Goal: Task Accomplishment & Management: Manage account settings

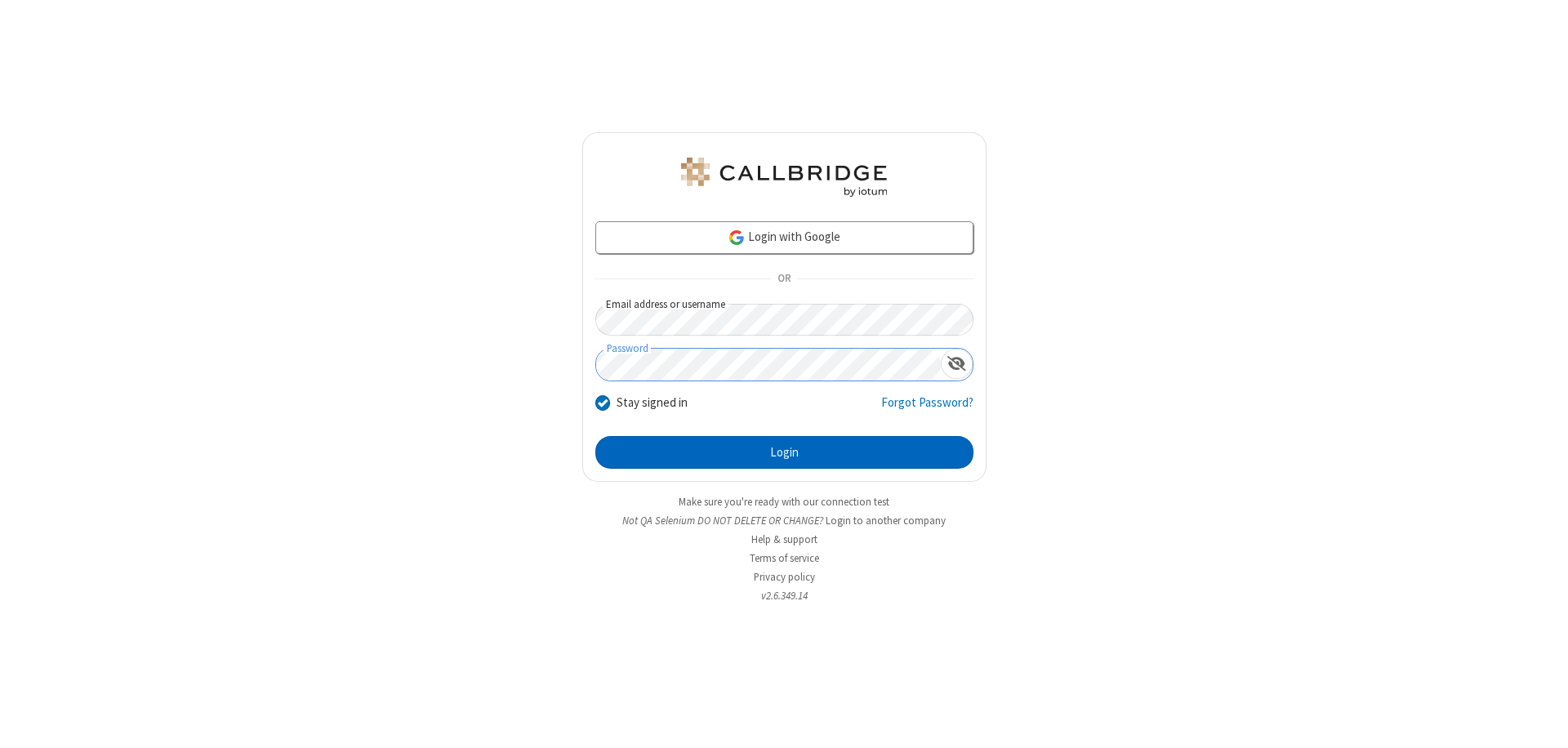
click at [784, 453] on button "Login" at bounding box center [784, 453] width 378 height 33
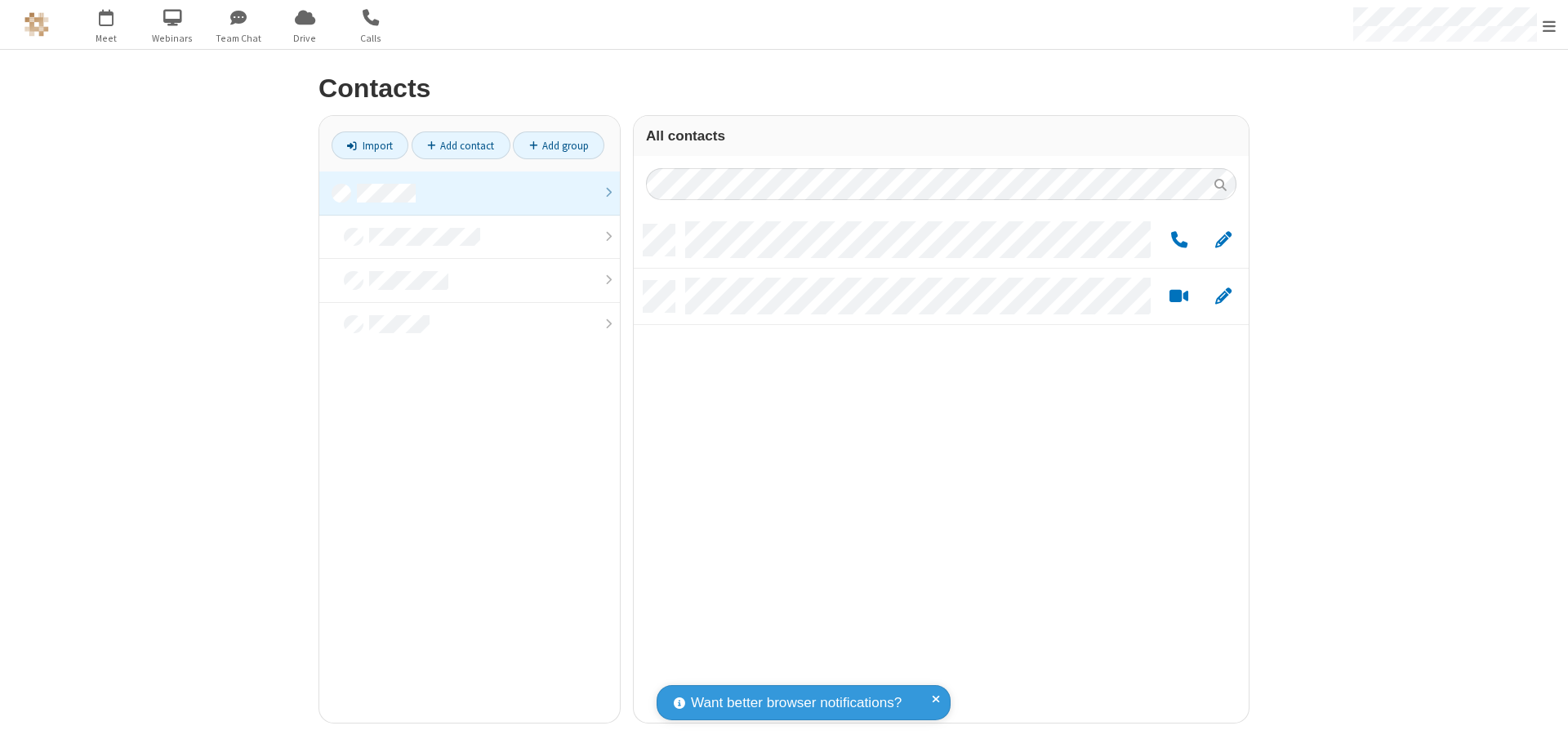
click at [470, 193] on link at bounding box center [469, 193] width 300 height 44
click at [460, 145] on link "Add contact" at bounding box center [461, 145] width 99 height 28
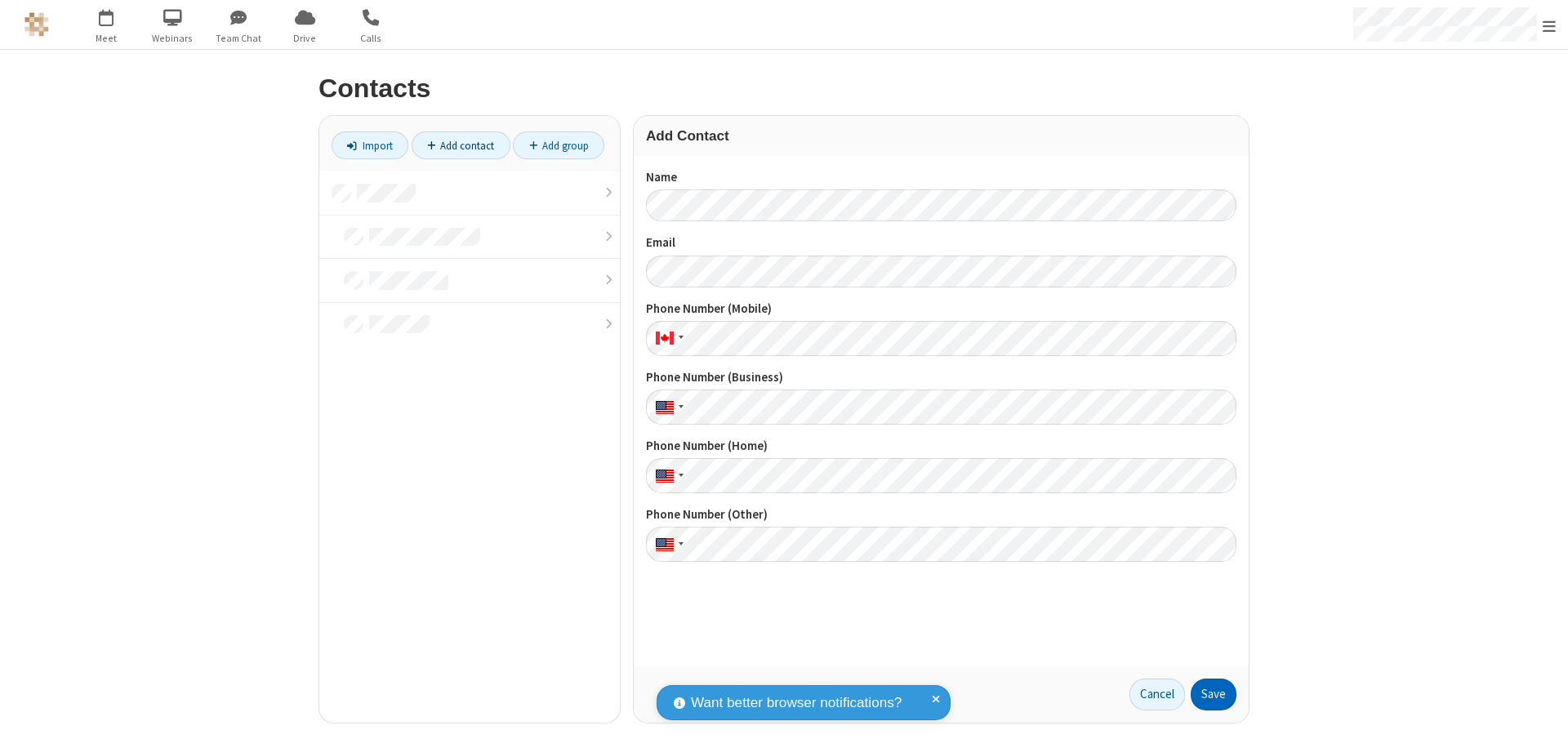
click at [1213, 694] on button "Save" at bounding box center [1213, 695] width 46 height 33
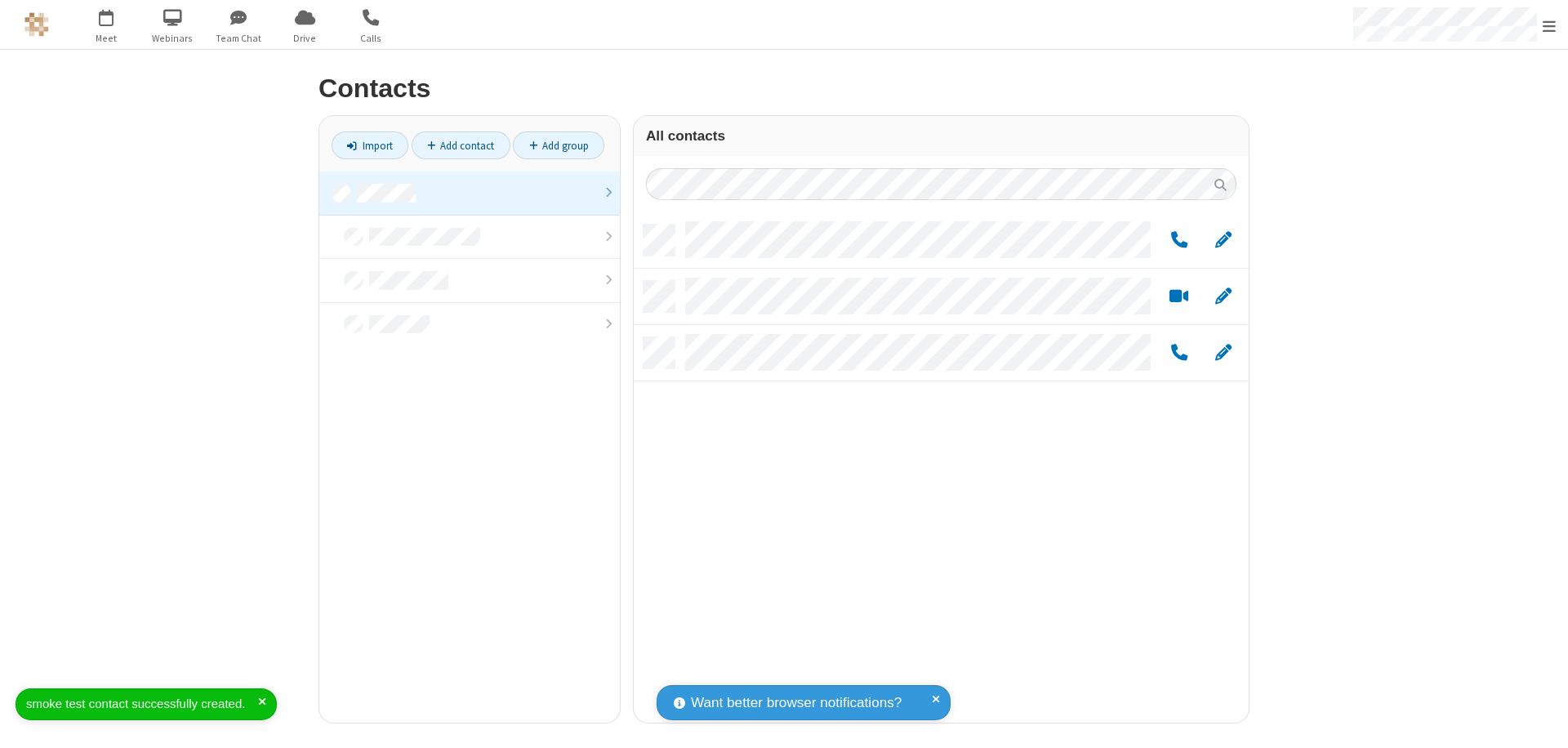
scroll to position [499, 602]
